Goal: Task Accomplishment & Management: Complete application form

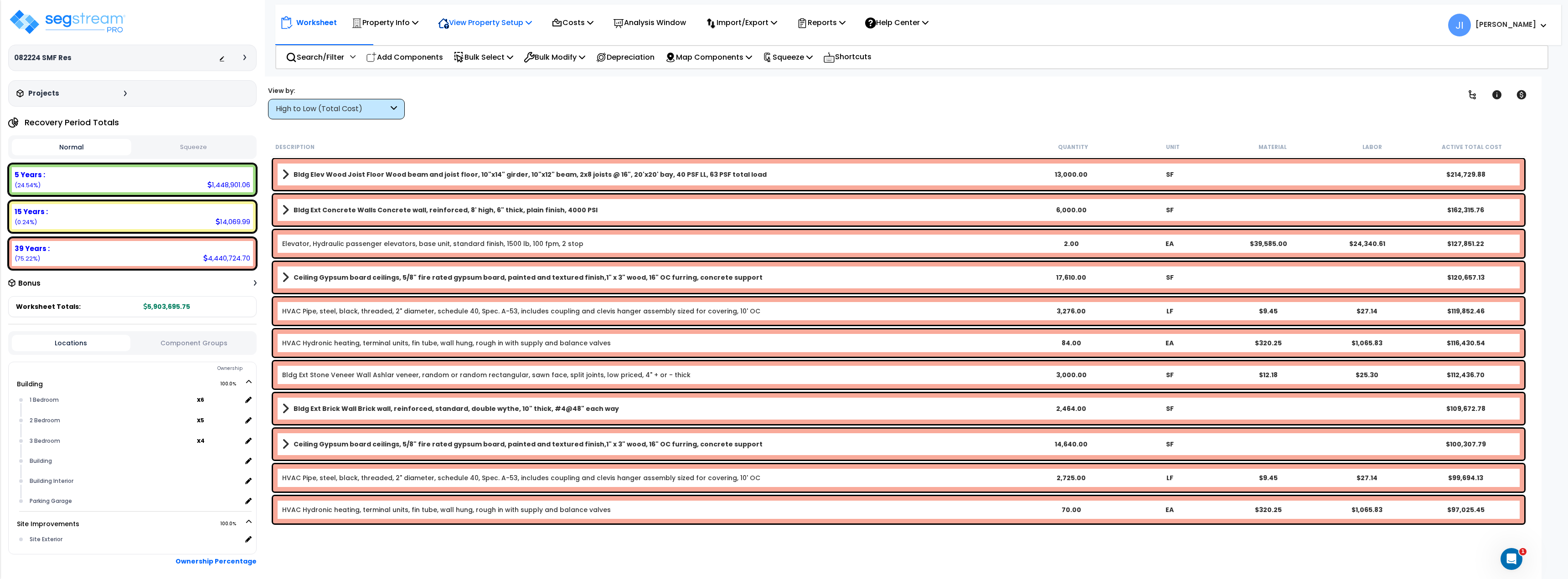
click at [418, 24] on p "View Property Setup" at bounding box center [385, 23] width 67 height 12
click at [464, 66] on link "View Questionnaire" at bounding box center [478, 63] width 90 height 18
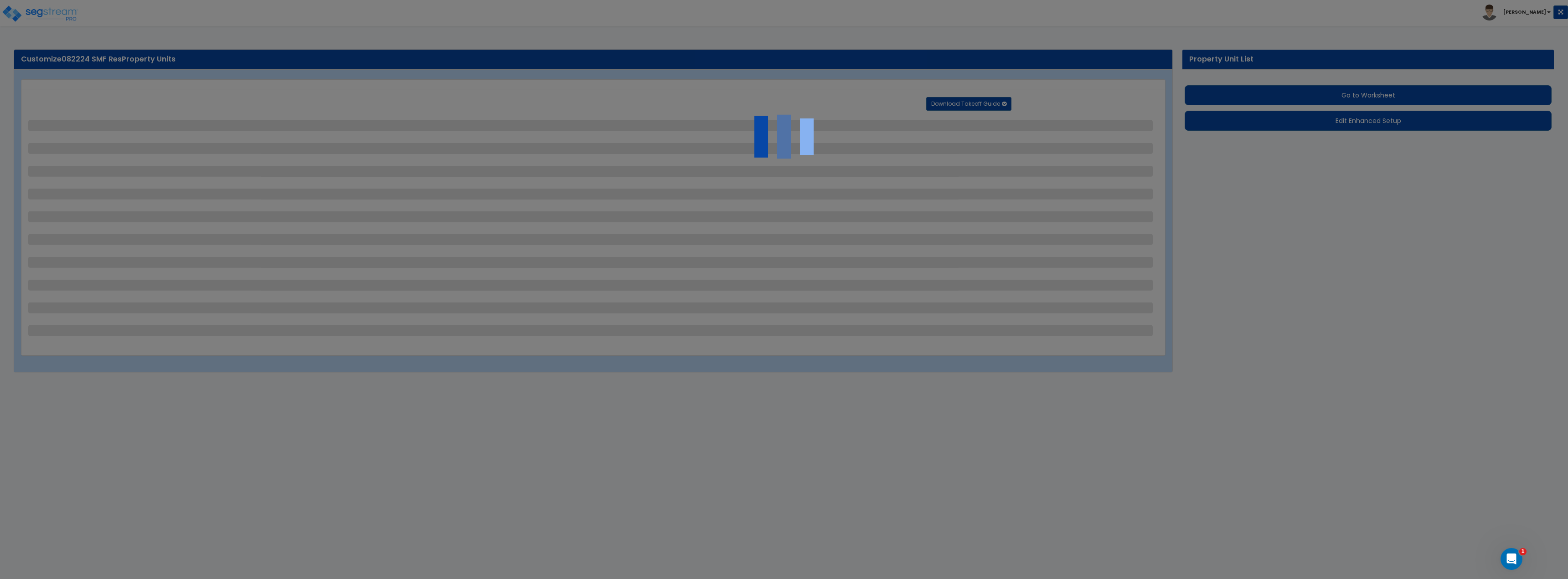
select select "2"
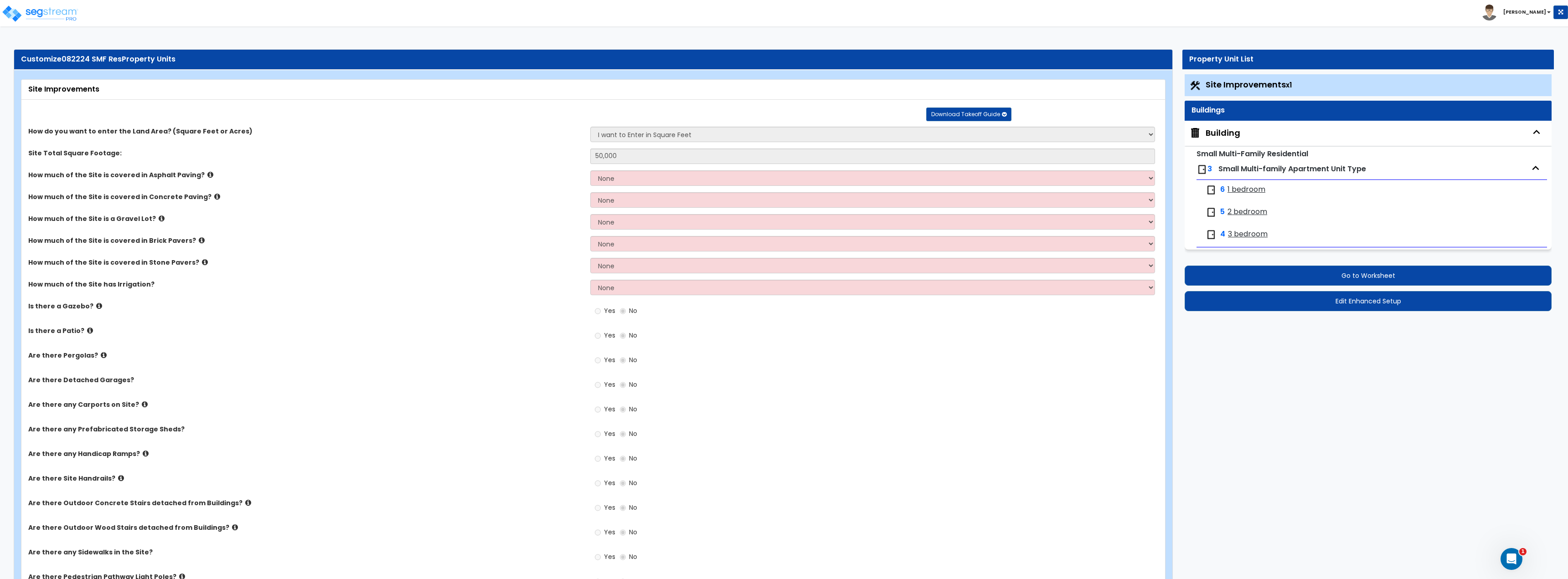
click at [1216, 81] on span "Site Improvements x1" at bounding box center [1249, 85] width 86 height 12
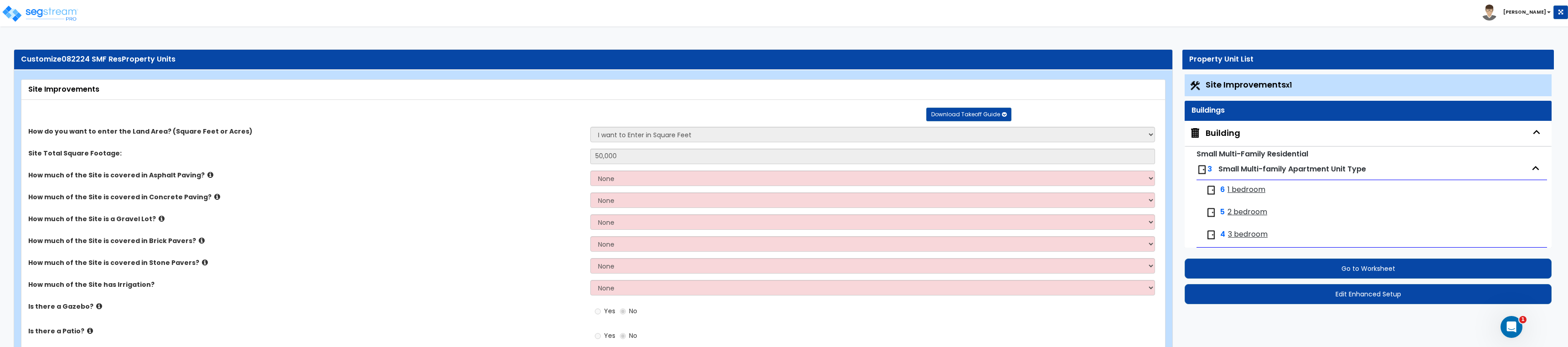
click at [922, 317] on div "Yes No" at bounding box center [875, 314] width 569 height 24
click at [537, 277] on div "How much of the Site is covered in Stone Pavers? None I want to Enter an Approx…" at bounding box center [590, 269] width 1138 height 22
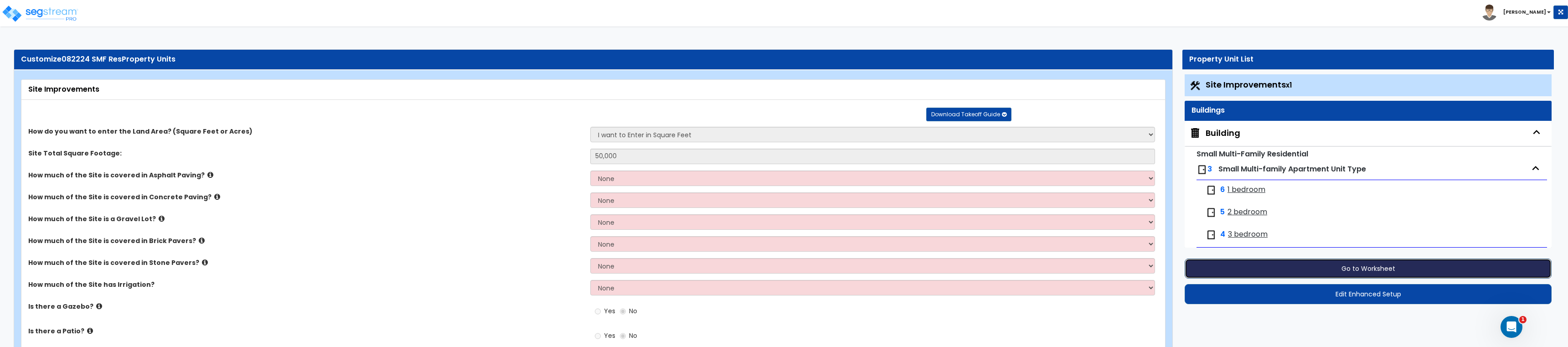
click at [1366, 267] on button "Go to Worksheet" at bounding box center [1368, 268] width 367 height 20
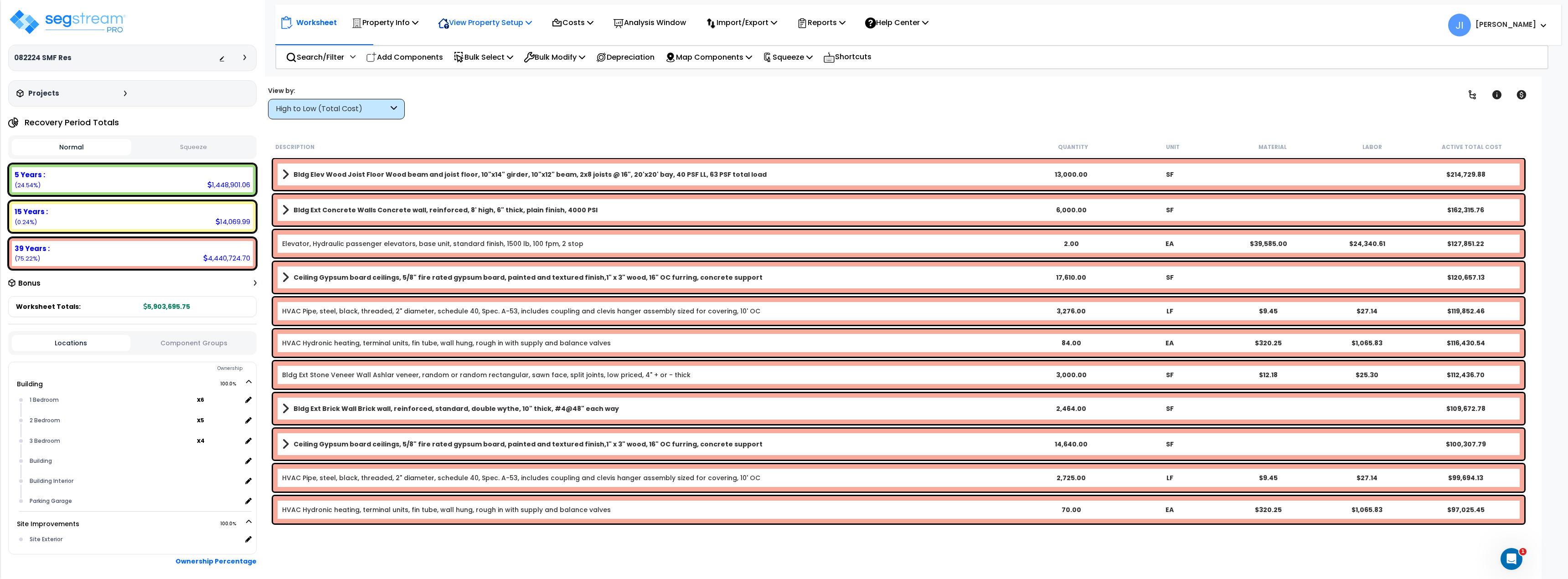
click at [418, 26] on p "View Property Setup" at bounding box center [385, 23] width 67 height 12
click at [389, 13] on div "Property Info" at bounding box center [385, 22] width 67 height 21
click at [383, 83] on link "Template property" at bounding box center [392, 81] width 90 height 18
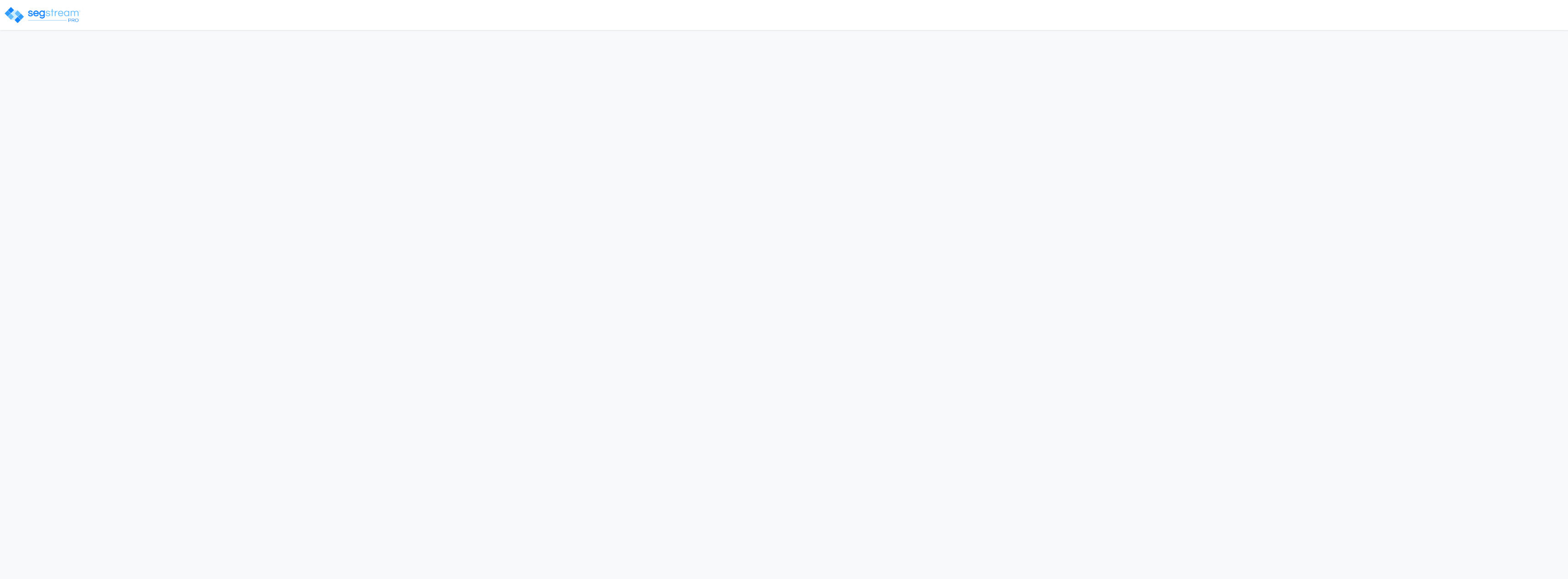
select select "2024"
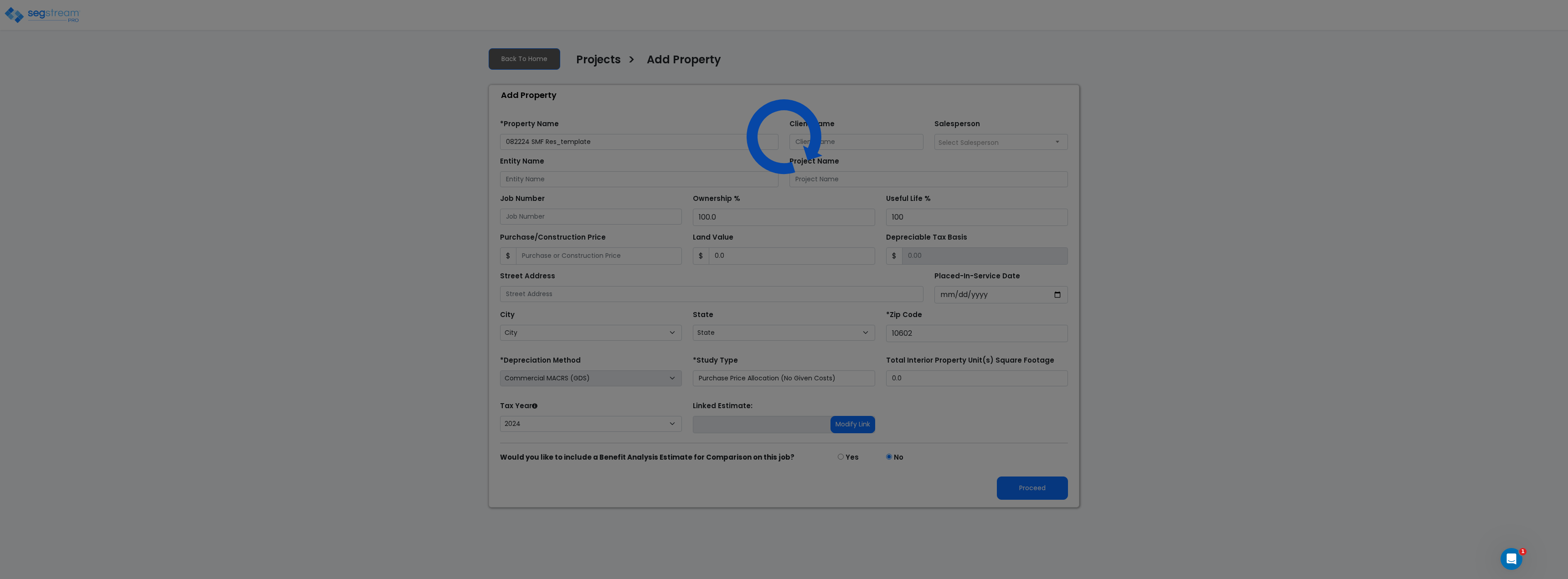
select select "NY"
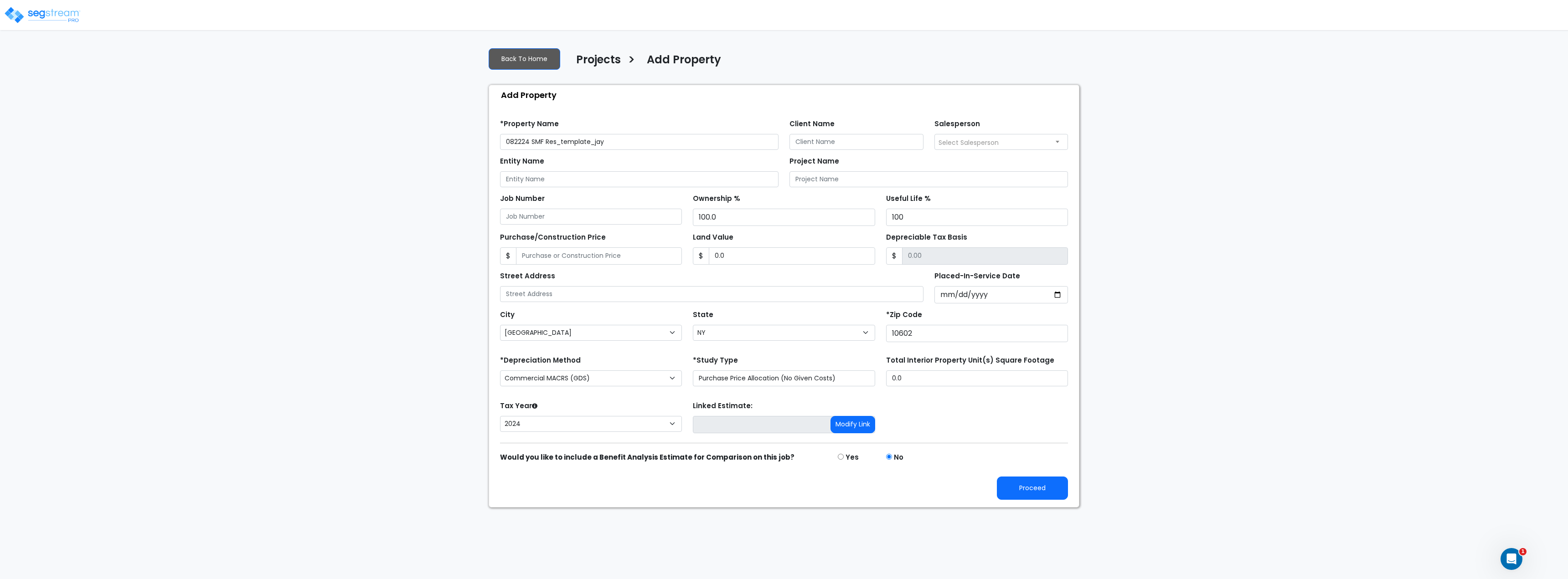
type input "082224 SMF Res_template_jay"
click at [1033, 487] on button "Proceed" at bounding box center [1032, 488] width 71 height 23
type input "0"
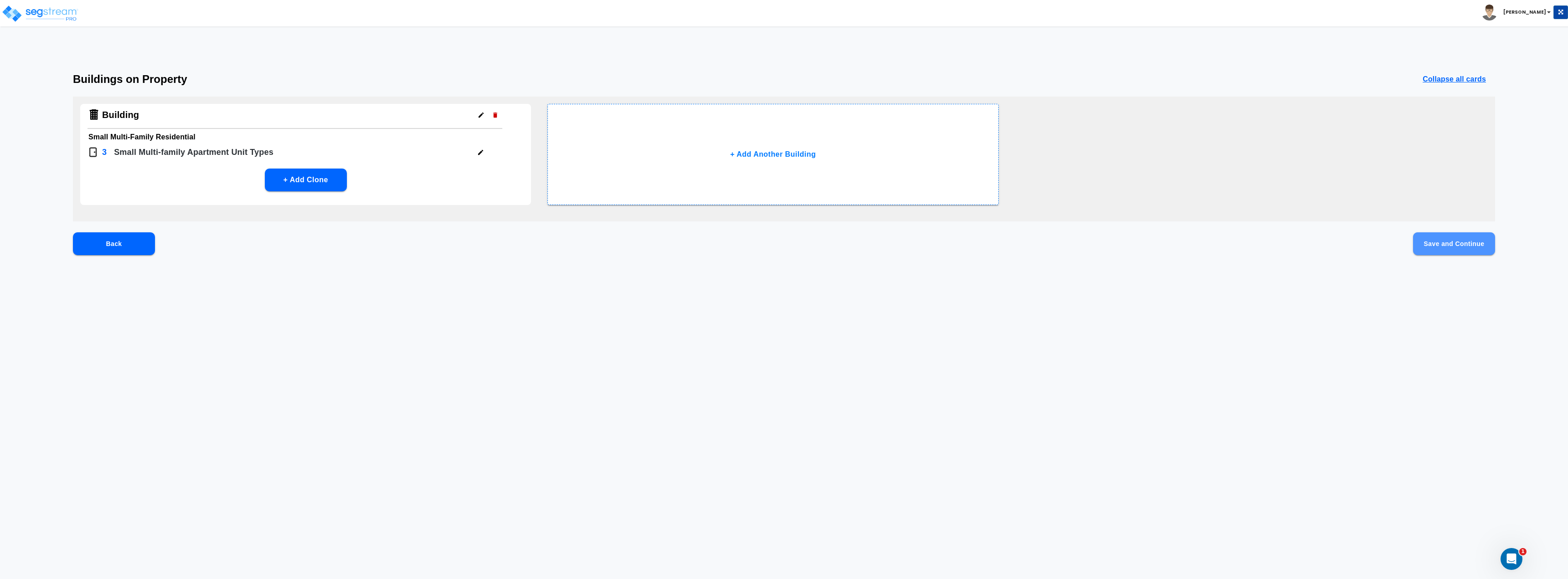
click at [1461, 239] on button "Save and Continue" at bounding box center [1454, 243] width 82 height 23
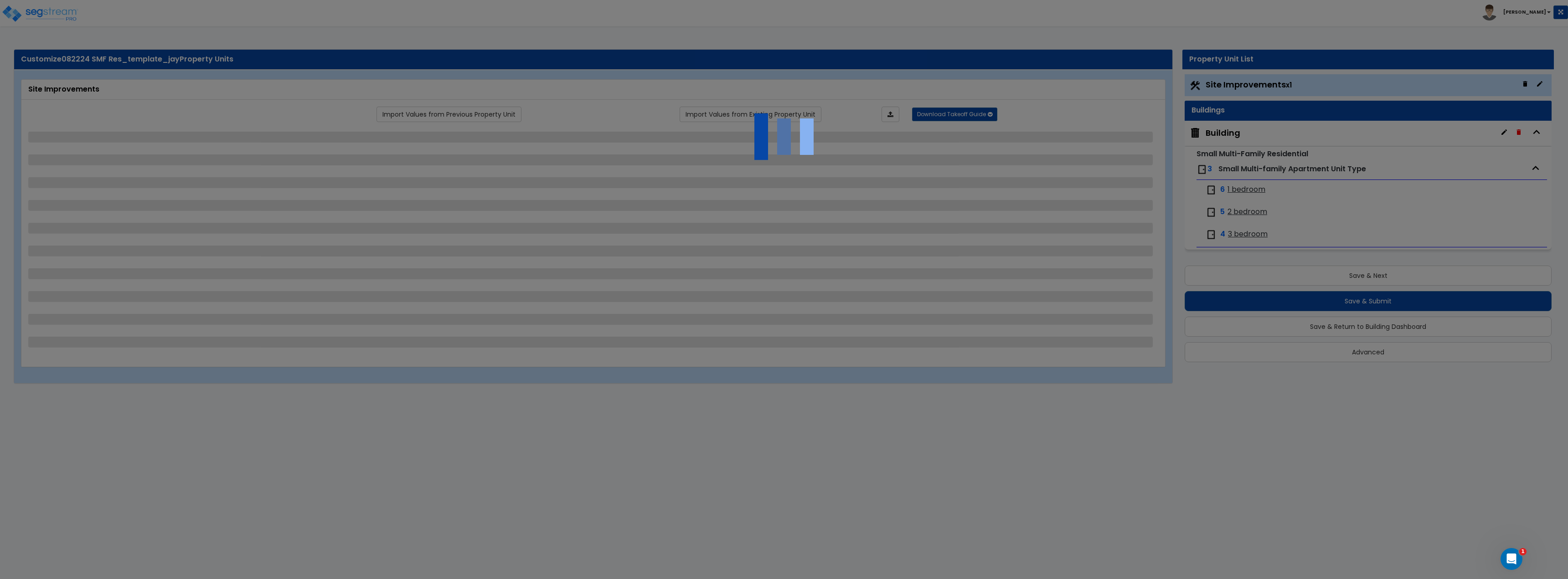
select select "2"
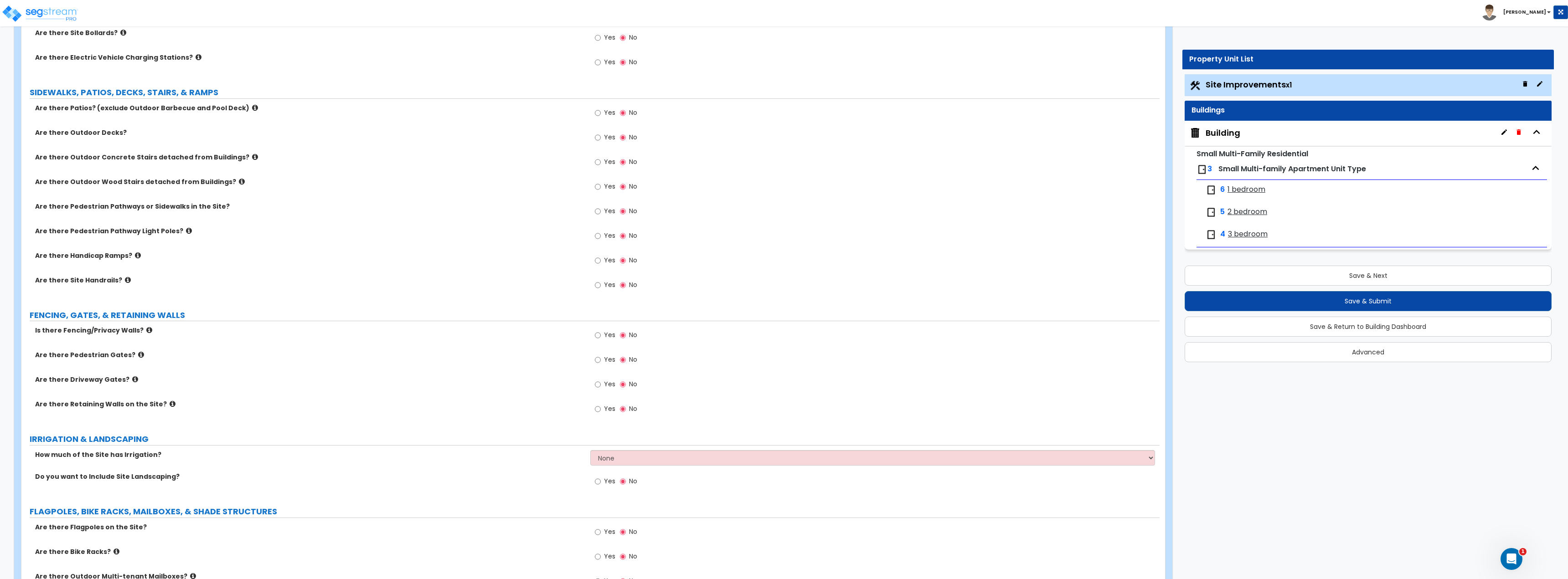
scroll to position [319, 0]
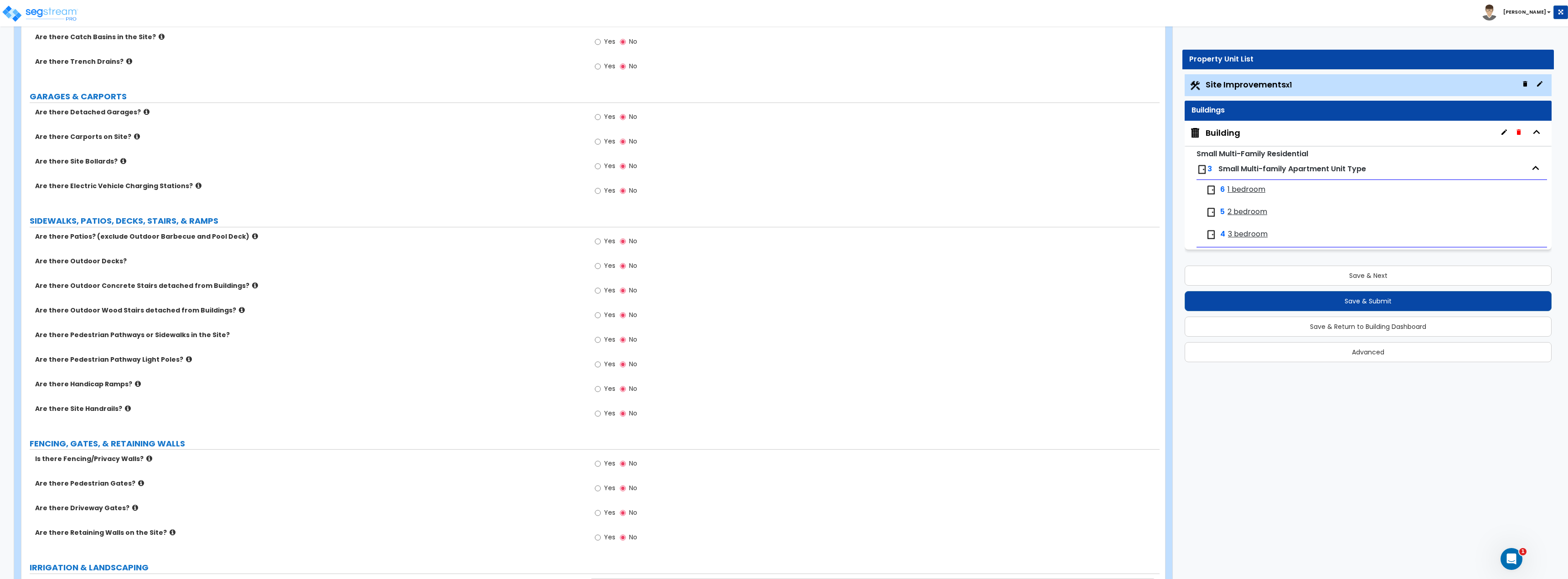
click at [982, 335] on div "Yes No" at bounding box center [875, 342] width 569 height 24
click at [957, 284] on div "Yes No" at bounding box center [875, 293] width 569 height 24
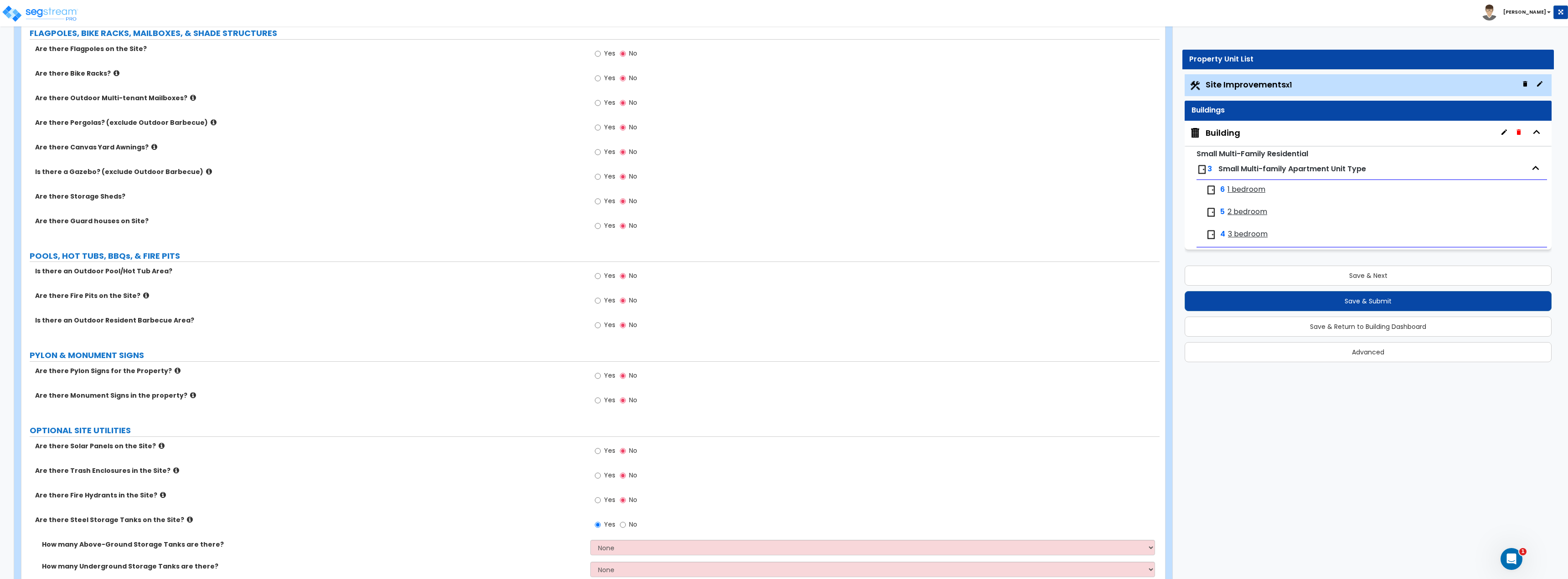
scroll to position [1021, 0]
